Goal: Transaction & Acquisition: Purchase product/service

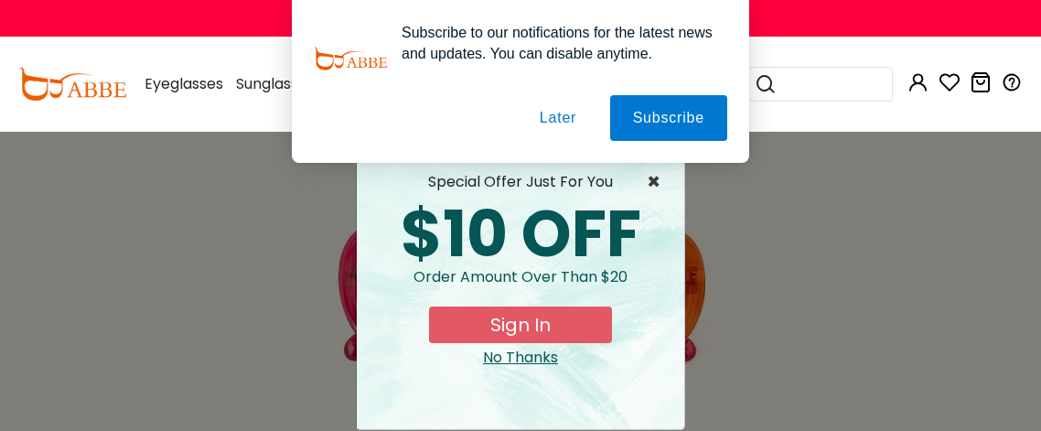
click at [659, 184] on span "×" at bounding box center [658, 182] width 23 height 22
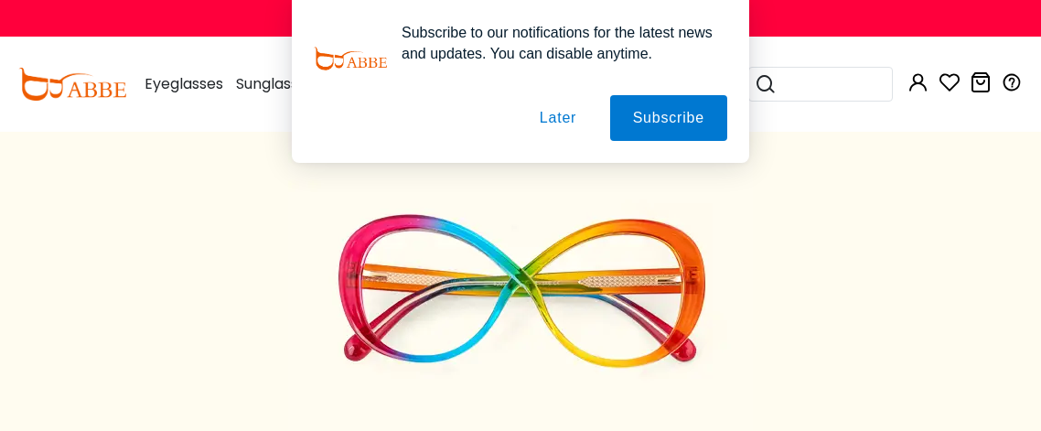
click at [558, 117] on button "Later" at bounding box center [558, 118] width 82 height 46
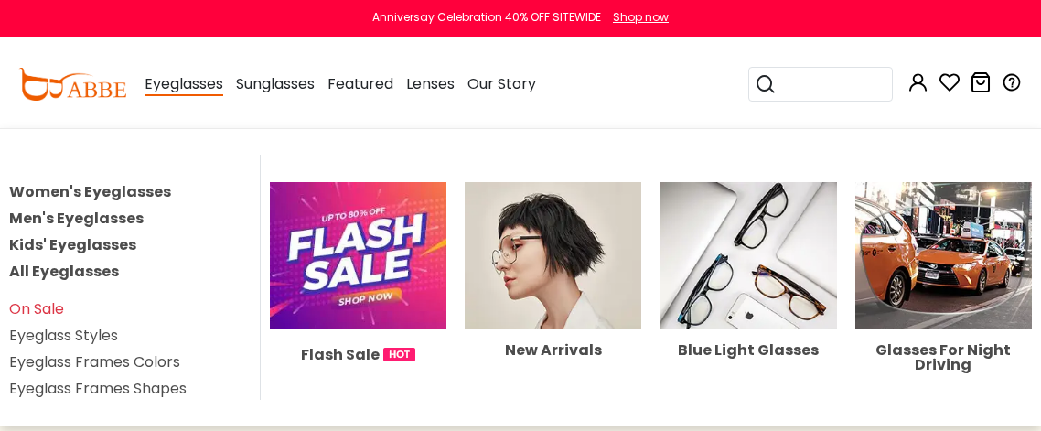
click at [122, 200] on link "Women's Eyeglasses" at bounding box center [90, 191] width 162 height 21
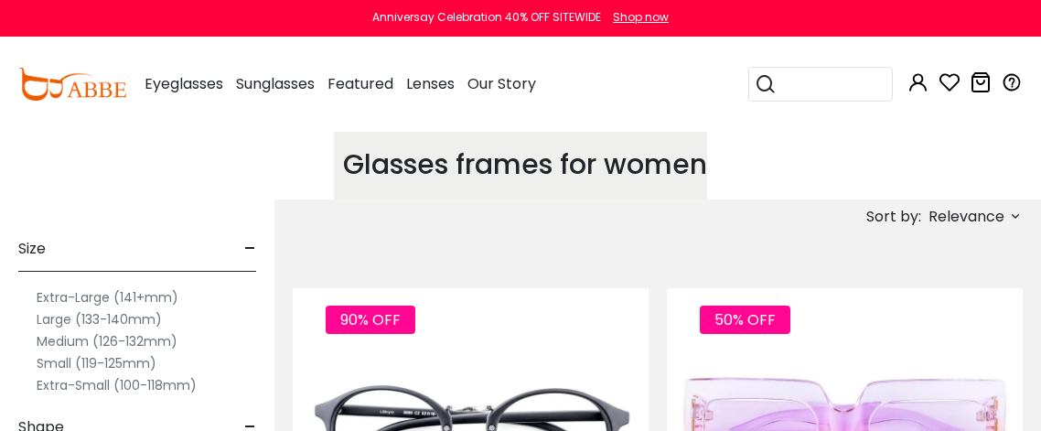
click at [942, 216] on span "Relevance" at bounding box center [967, 216] width 76 height 33
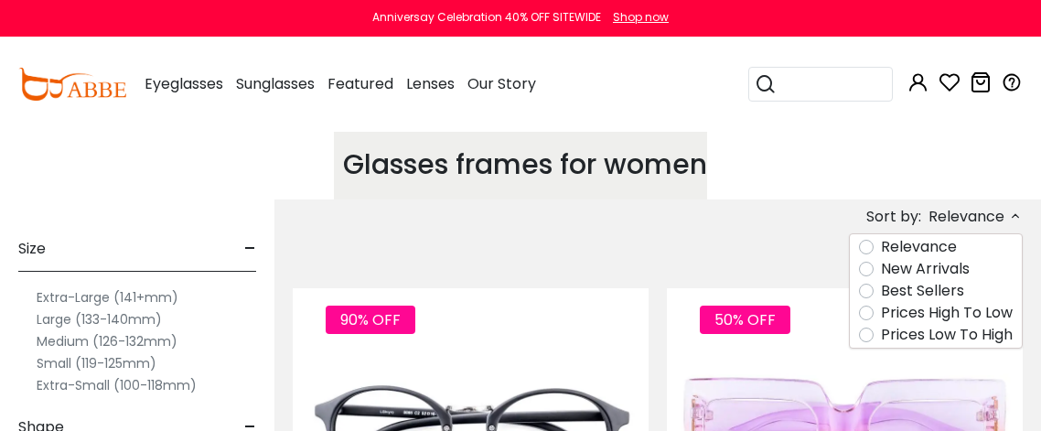
click at [955, 346] on label "Prices Low To High" at bounding box center [947, 335] width 132 height 22
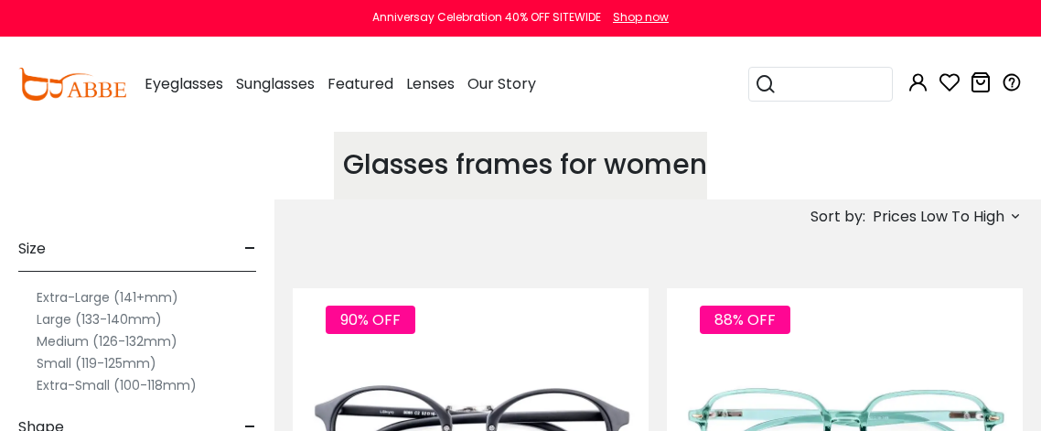
click at [245, 245] on span "-" at bounding box center [250, 249] width 12 height 44
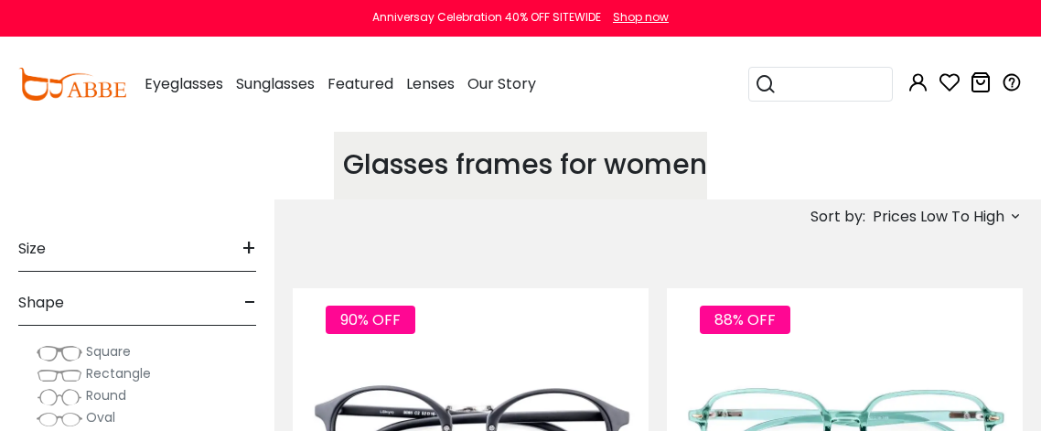
click at [249, 295] on span "-" at bounding box center [250, 303] width 12 height 44
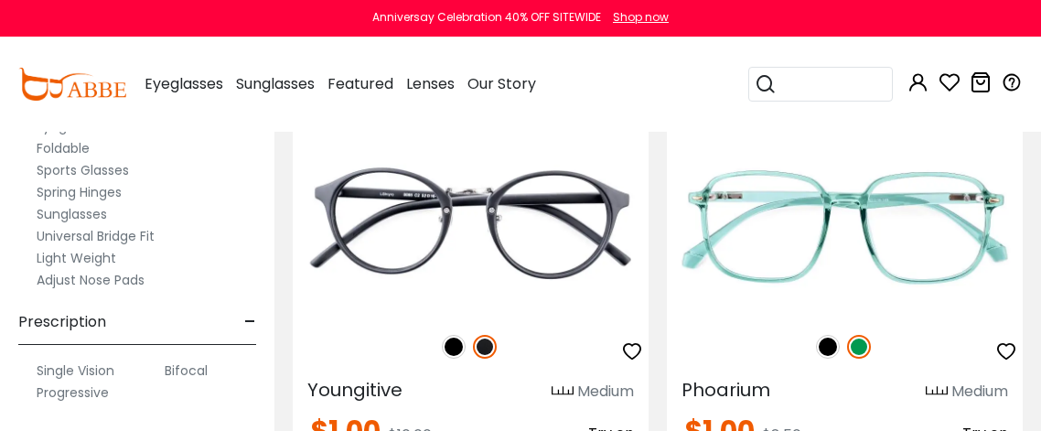
scroll to position [219, 0]
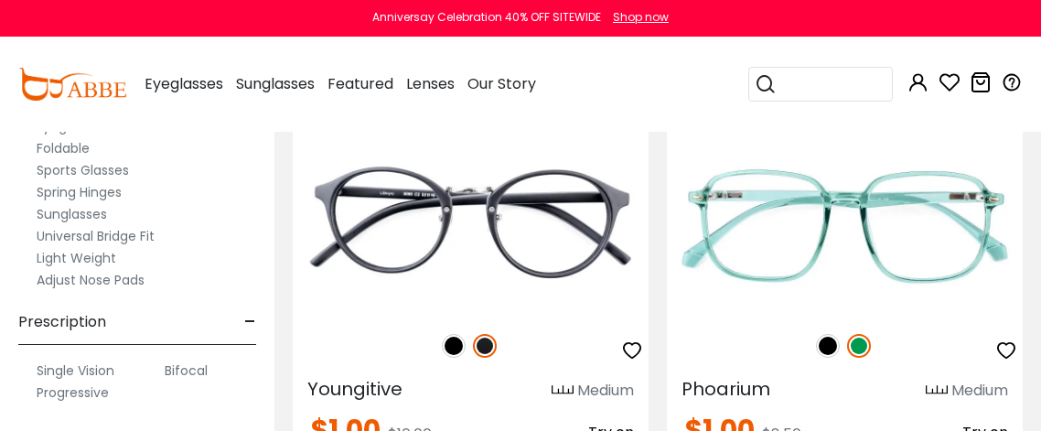
click at [66, 395] on label "Progressive" at bounding box center [73, 393] width 72 height 22
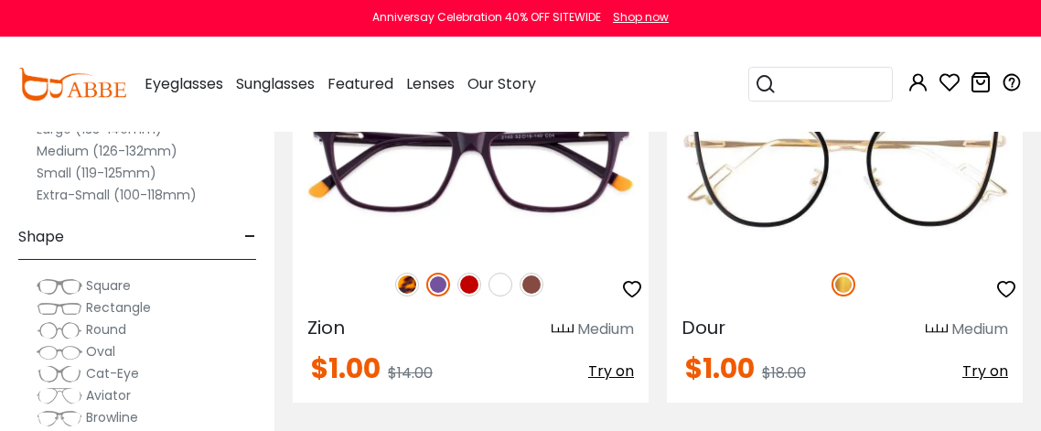
scroll to position [250, 0]
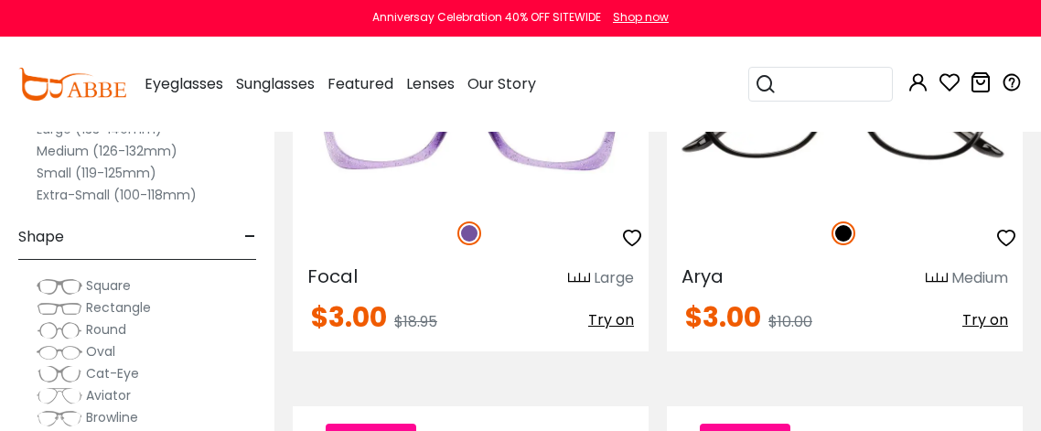
scroll to position [1786, 0]
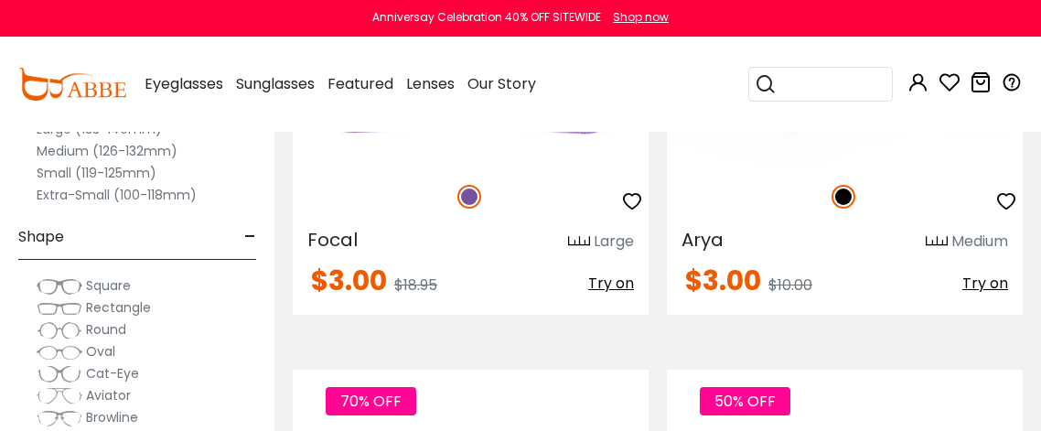
click at [804, 166] on img at bounding box center [845, 76] width 356 height 178
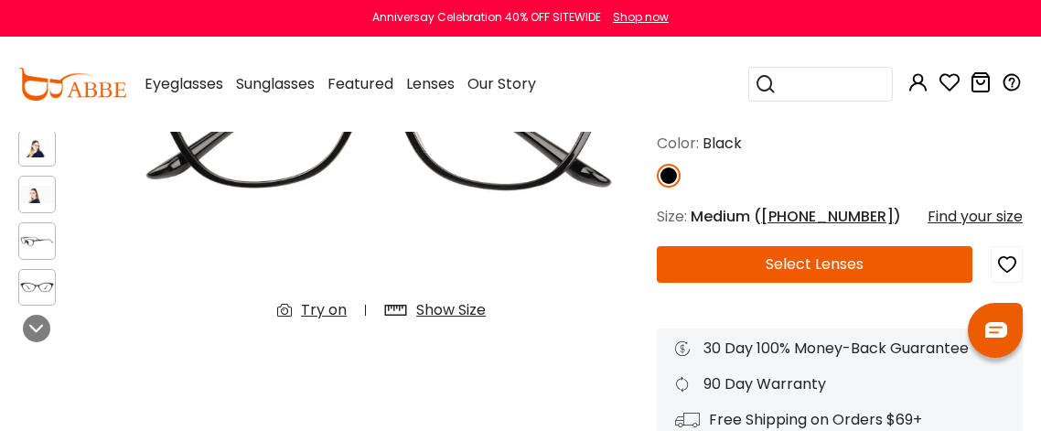
scroll to position [293, 0]
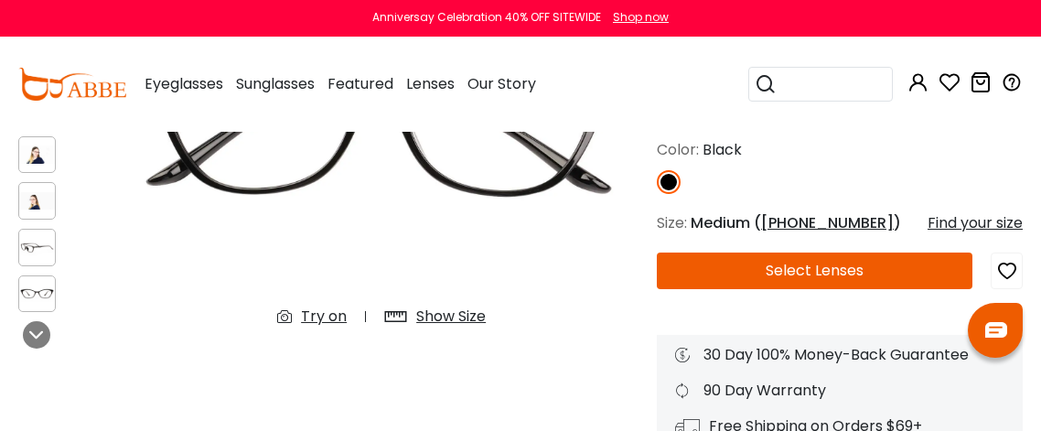
click at [701, 289] on button "Select Lenses" at bounding box center [815, 271] width 316 height 37
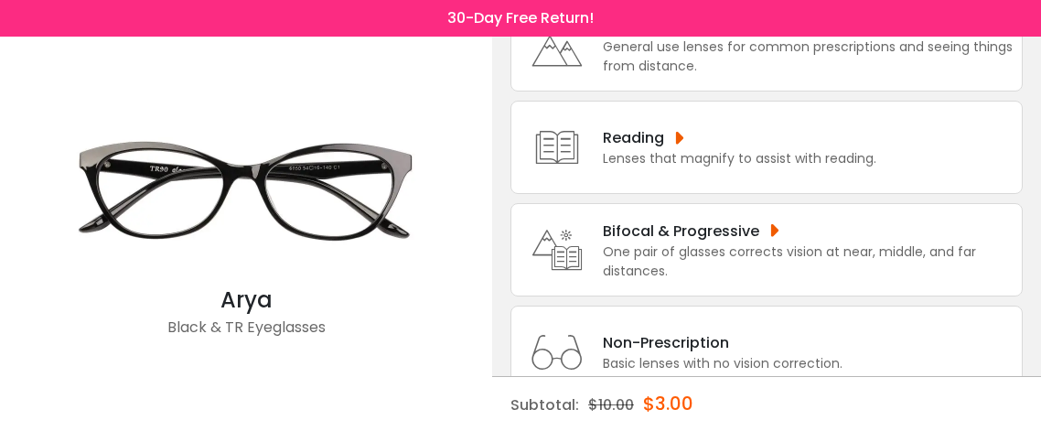
scroll to position [182, 0]
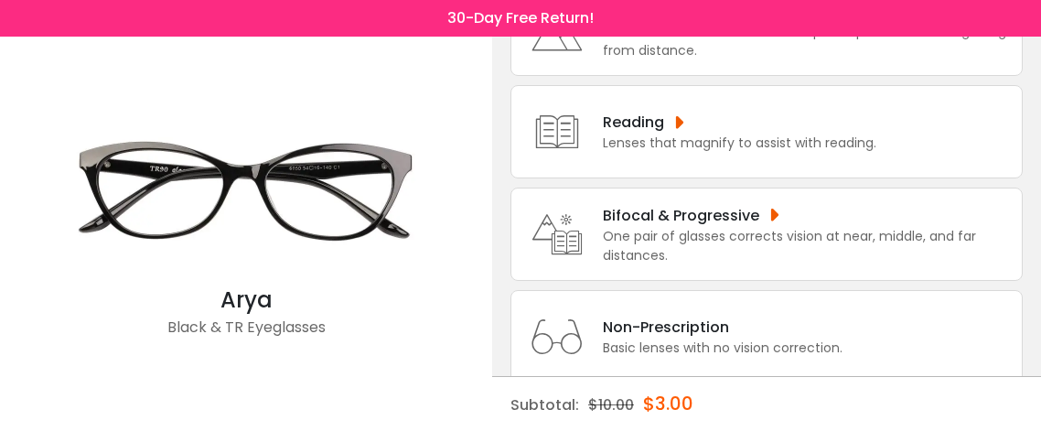
click at [757, 246] on div "One pair of glasses corrects vision at near, middle, and far distances." at bounding box center [808, 246] width 410 height 38
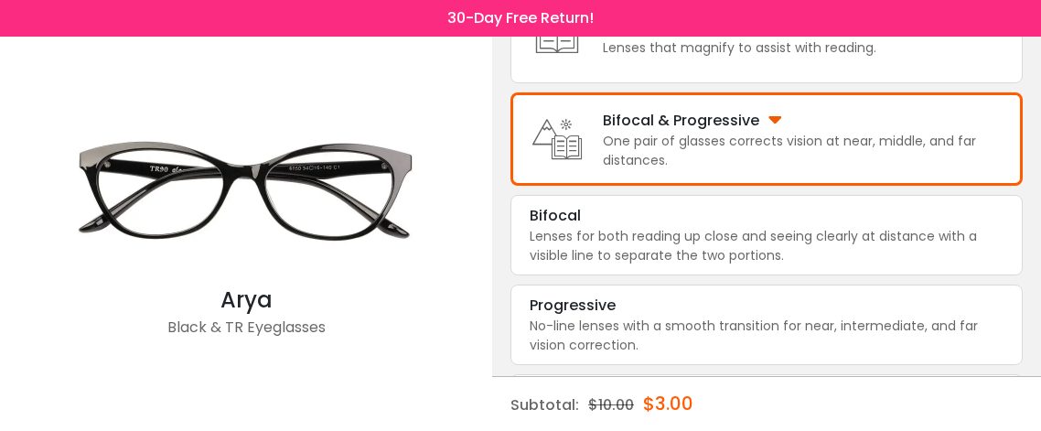
scroll to position [278, 0]
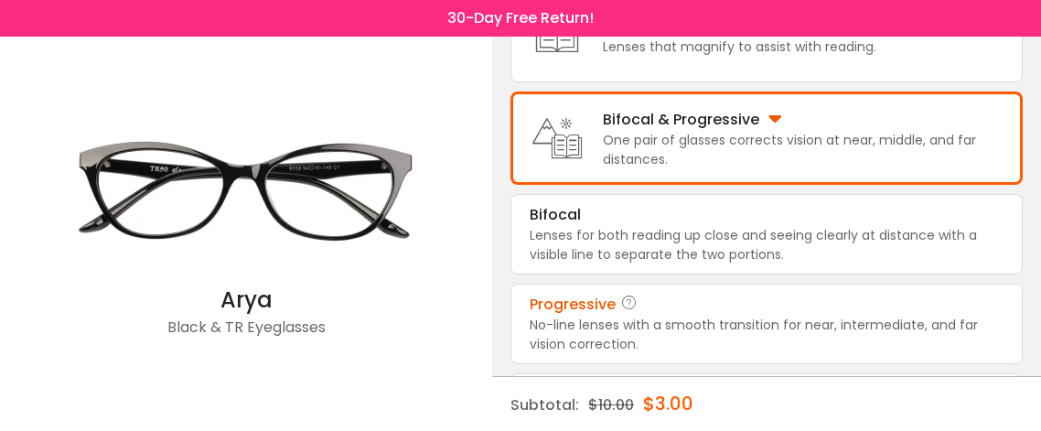
click at [745, 341] on div "No-line lenses with a smooth transition for near, intermediate, and far vision …" at bounding box center [767, 335] width 474 height 38
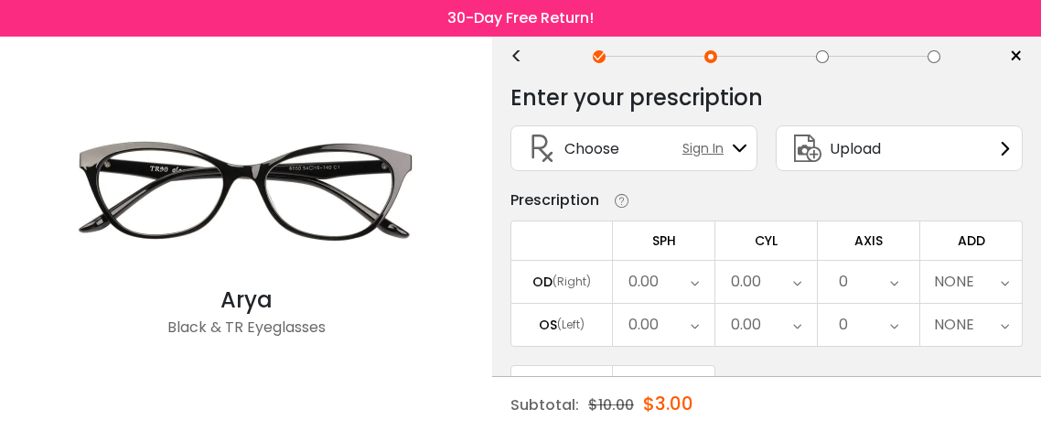
scroll to position [0, 0]
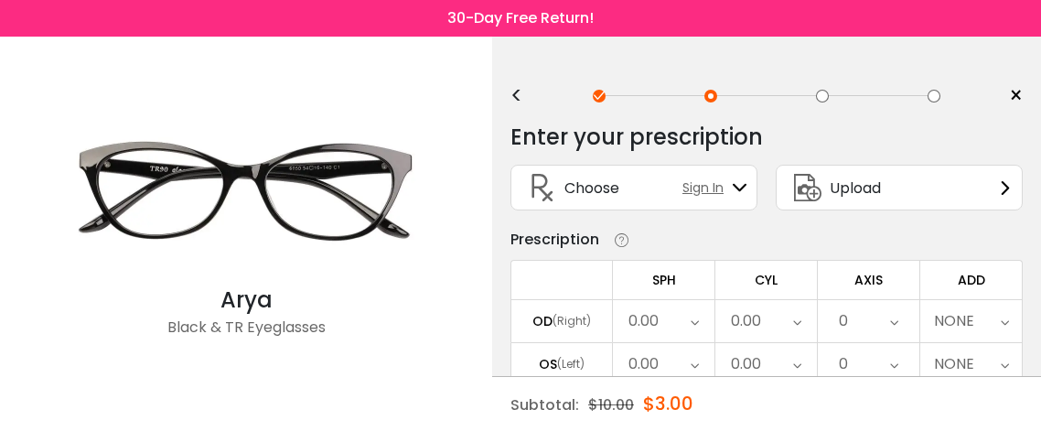
click at [876, 185] on span "Upload" at bounding box center [855, 188] width 51 height 23
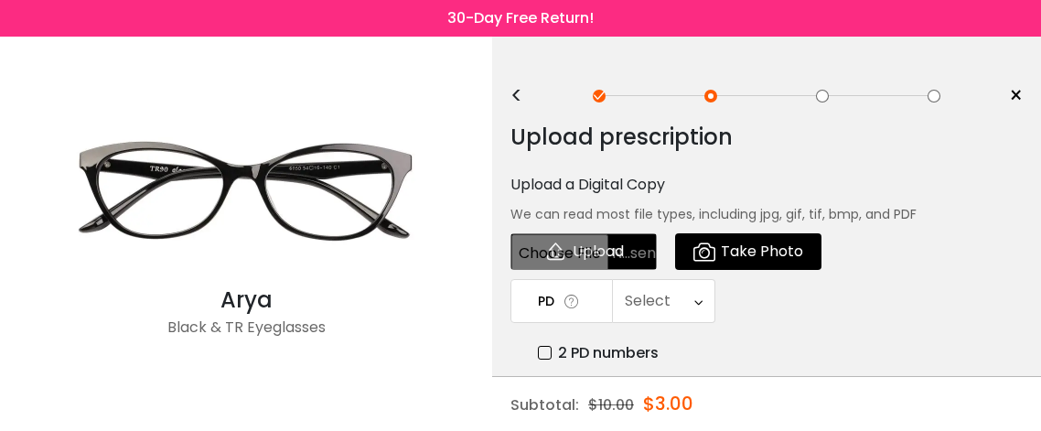
click at [555, 262] on input "file" at bounding box center [584, 251] width 146 height 37
click at [572, 262] on input "file" at bounding box center [584, 251] width 146 height 37
type input "**********"
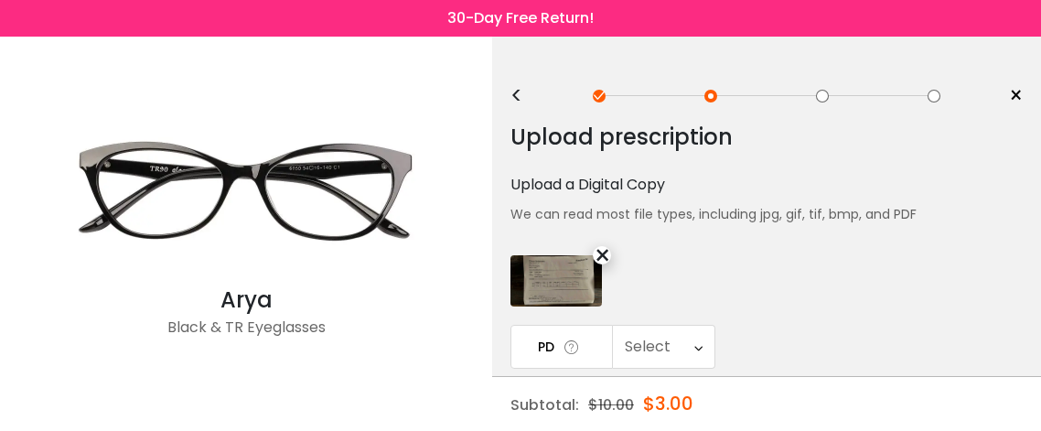
click at [688, 357] on div "Select" at bounding box center [664, 347] width 102 height 42
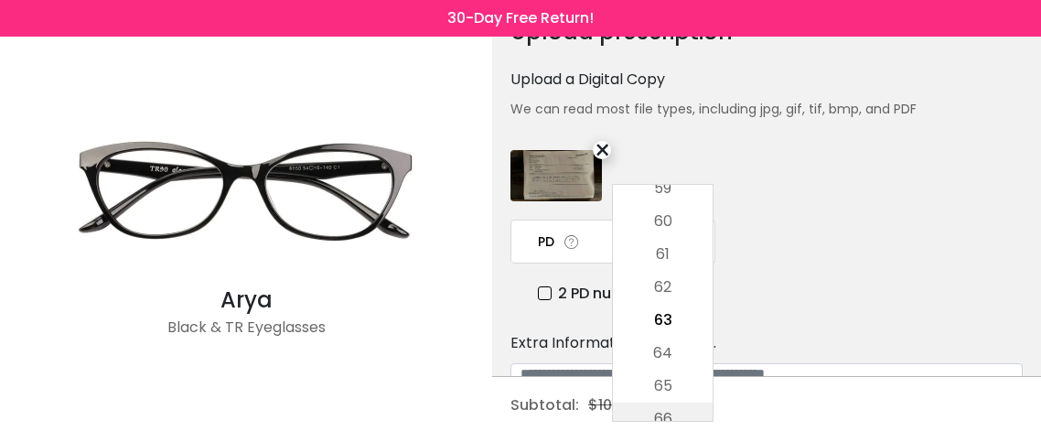
scroll to position [109, 0]
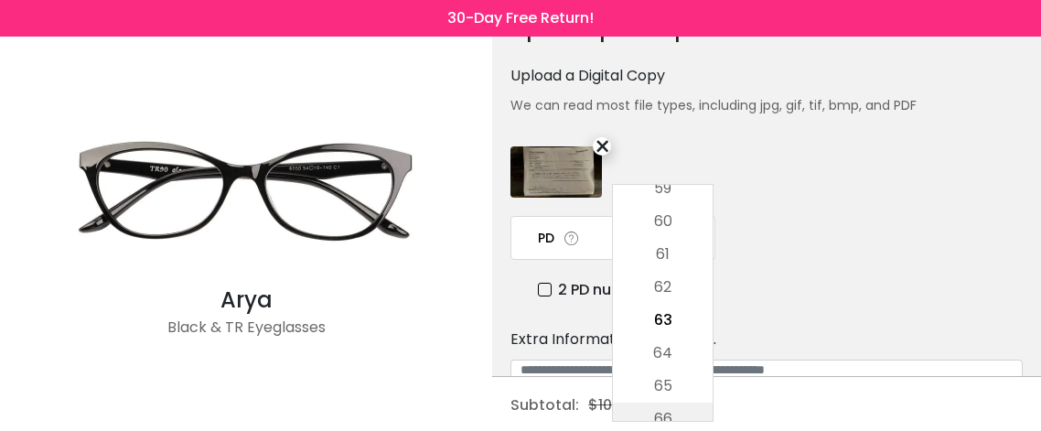
click at [666, 412] on li "66" at bounding box center [663, 419] width 100 height 33
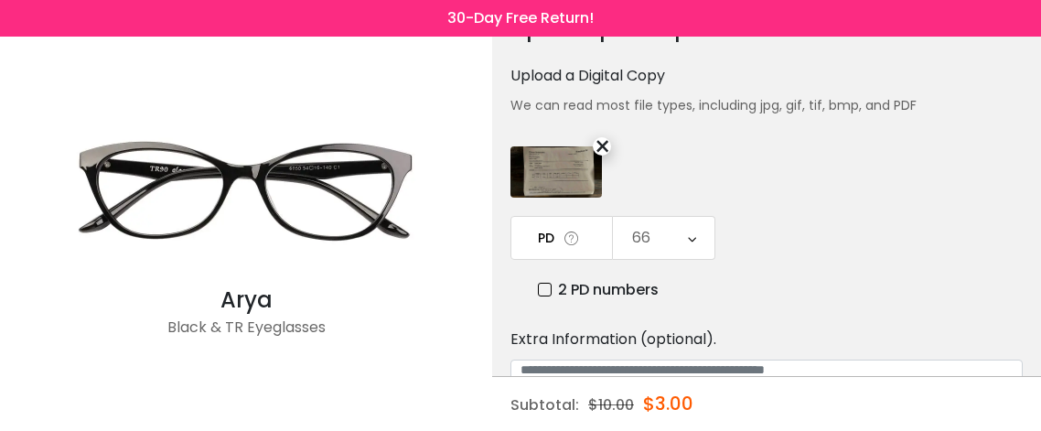
click at [690, 241] on icon at bounding box center [692, 238] width 8 height 42
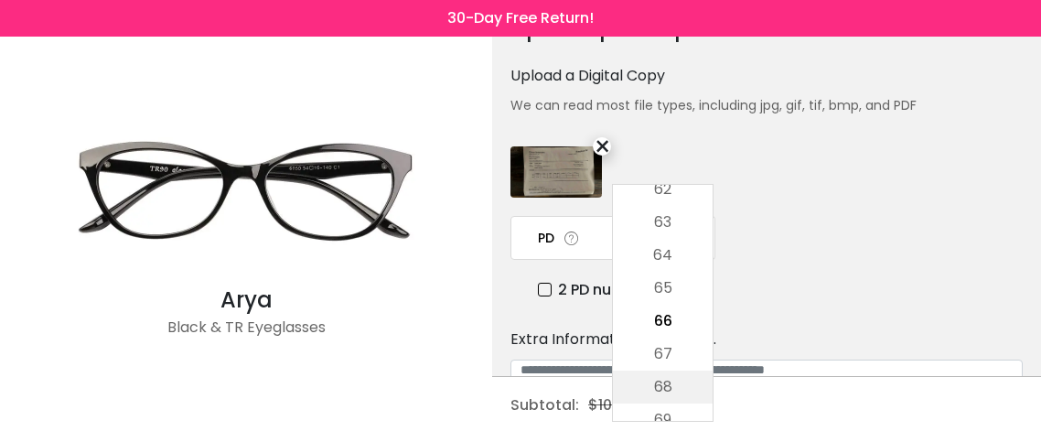
click at [663, 397] on li "68" at bounding box center [663, 387] width 100 height 33
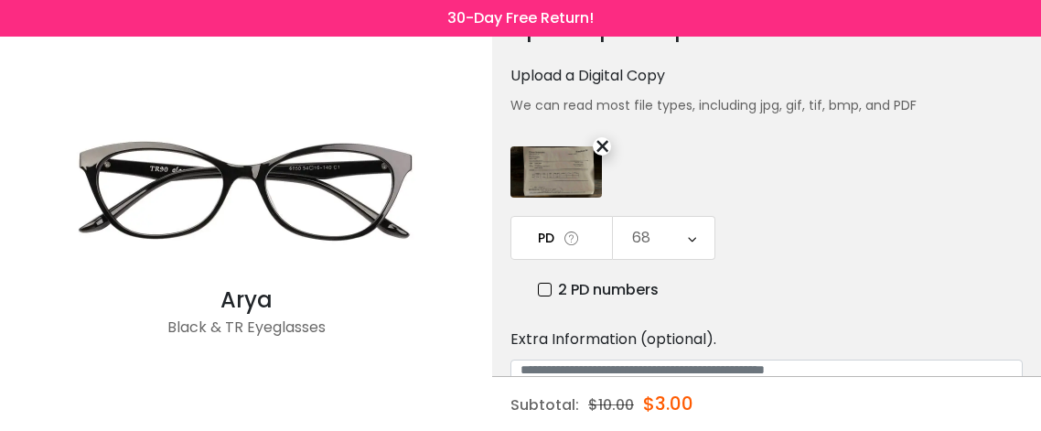
click at [825, 167] on div "Upload prescription Upload a Digital Copy We can read most file types, includin…" at bounding box center [767, 323] width 512 height 644
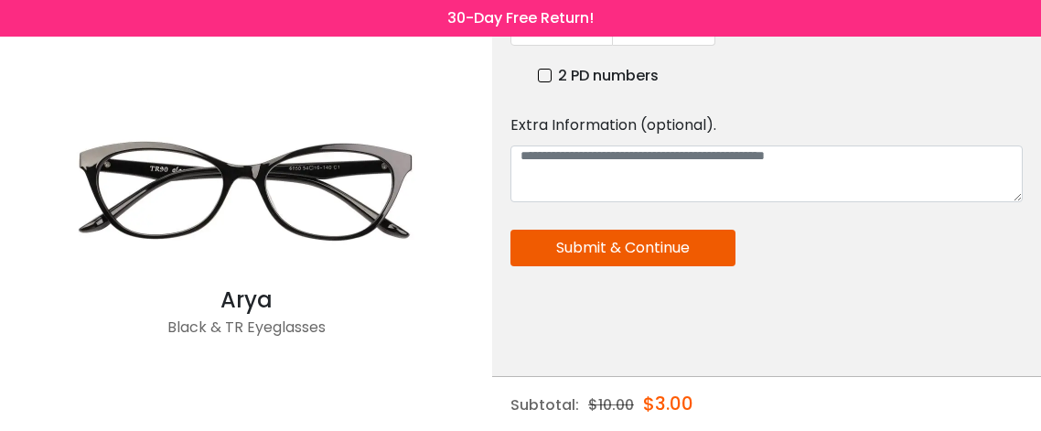
scroll to position [329, 0]
click at [588, 246] on button "Submit & Continue" at bounding box center [623, 248] width 225 height 37
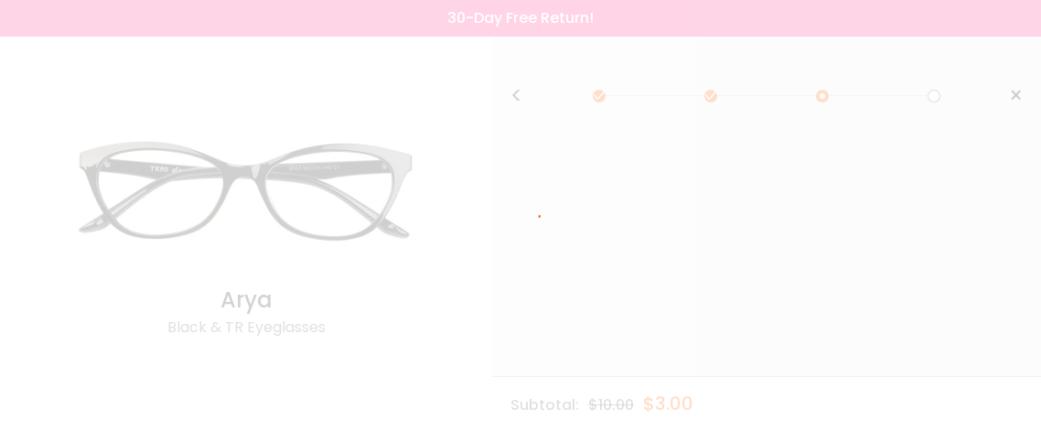
scroll to position [0, 0]
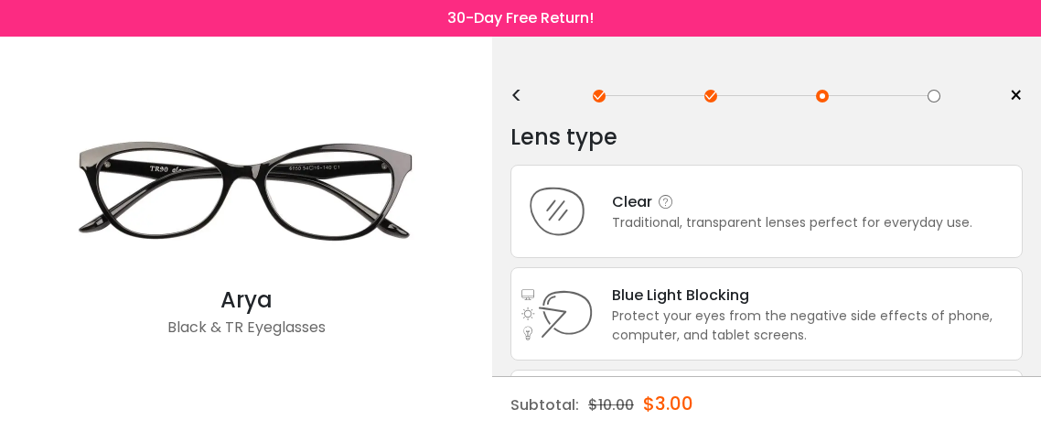
click at [818, 230] on div "Traditional, transparent lenses perfect for everyday use." at bounding box center [792, 222] width 361 height 19
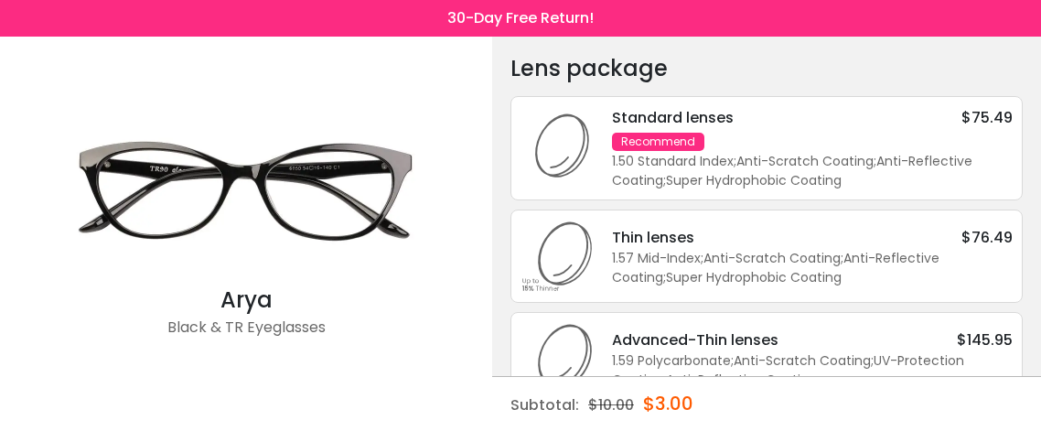
scroll to position [41, 0]
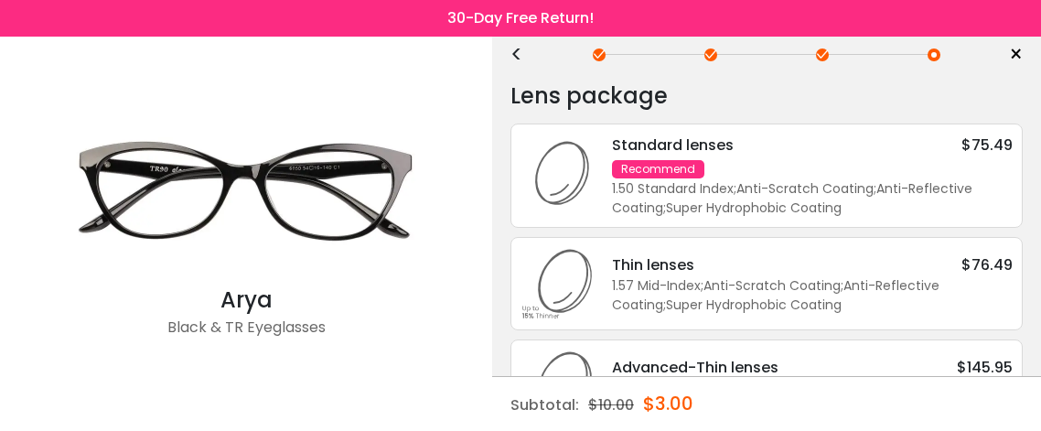
click at [858, 319] on div "Thin lenses $76.49 1.57 Mid-Index ; Anti-Scratch Coating ; Anti-Reflective Coat…" at bounding box center [767, 283] width 512 height 93
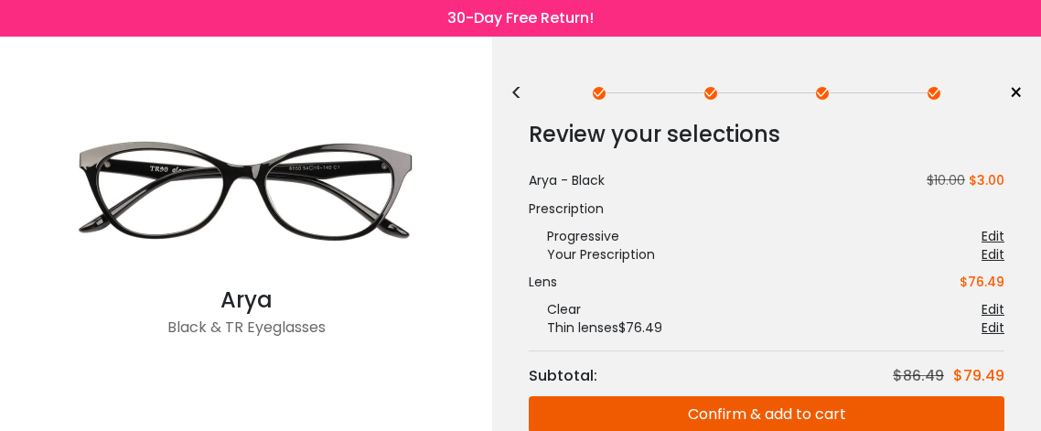
scroll to position [0, 0]
